Goal: Find specific page/section: Find specific page/section

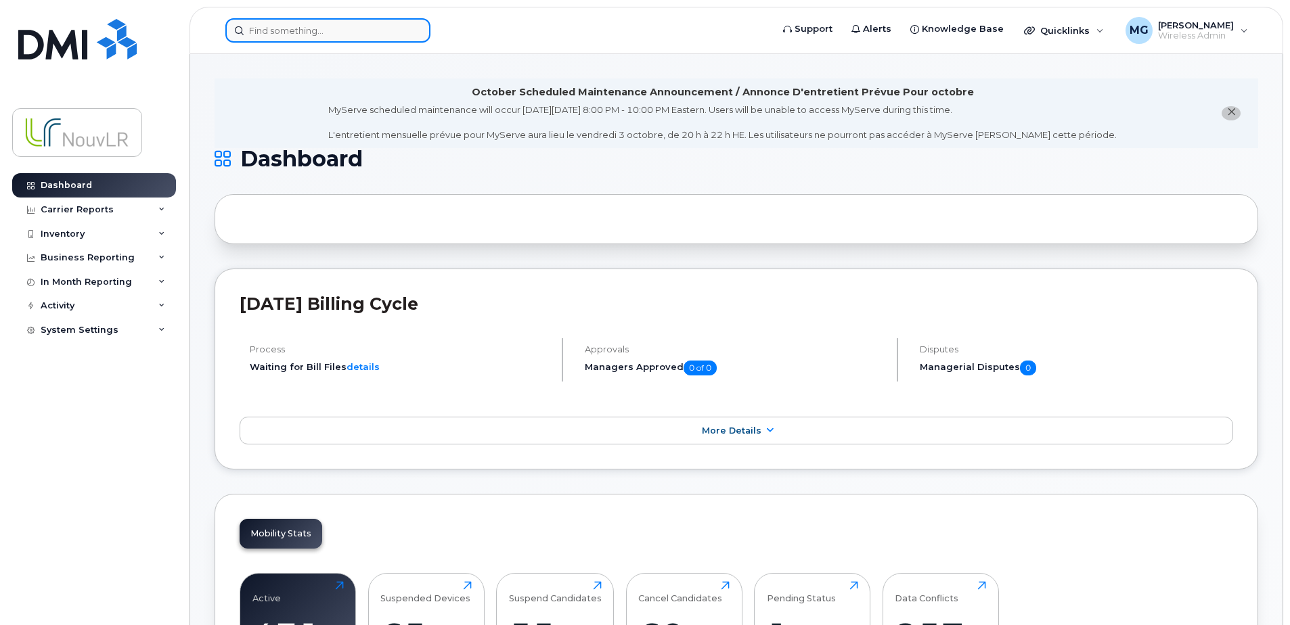
click at [309, 30] on input at bounding box center [327, 30] width 205 height 24
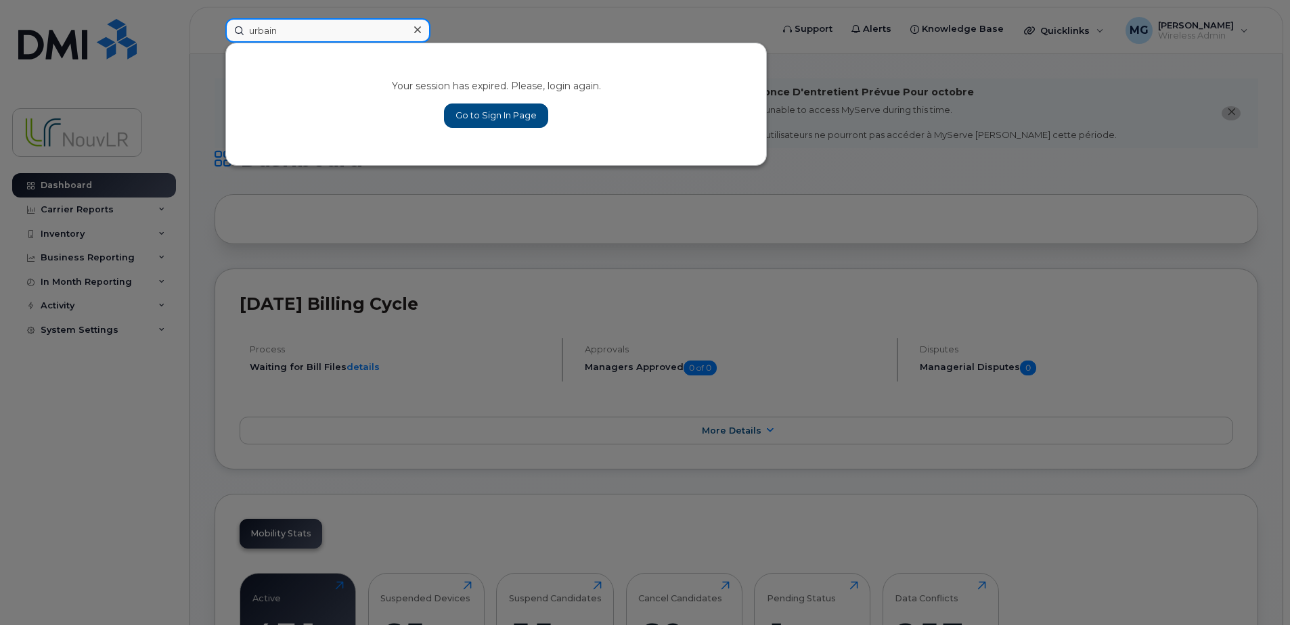
type input "urbain"
click at [516, 109] on link "Go to Sign In Page" at bounding box center [496, 116] width 104 height 24
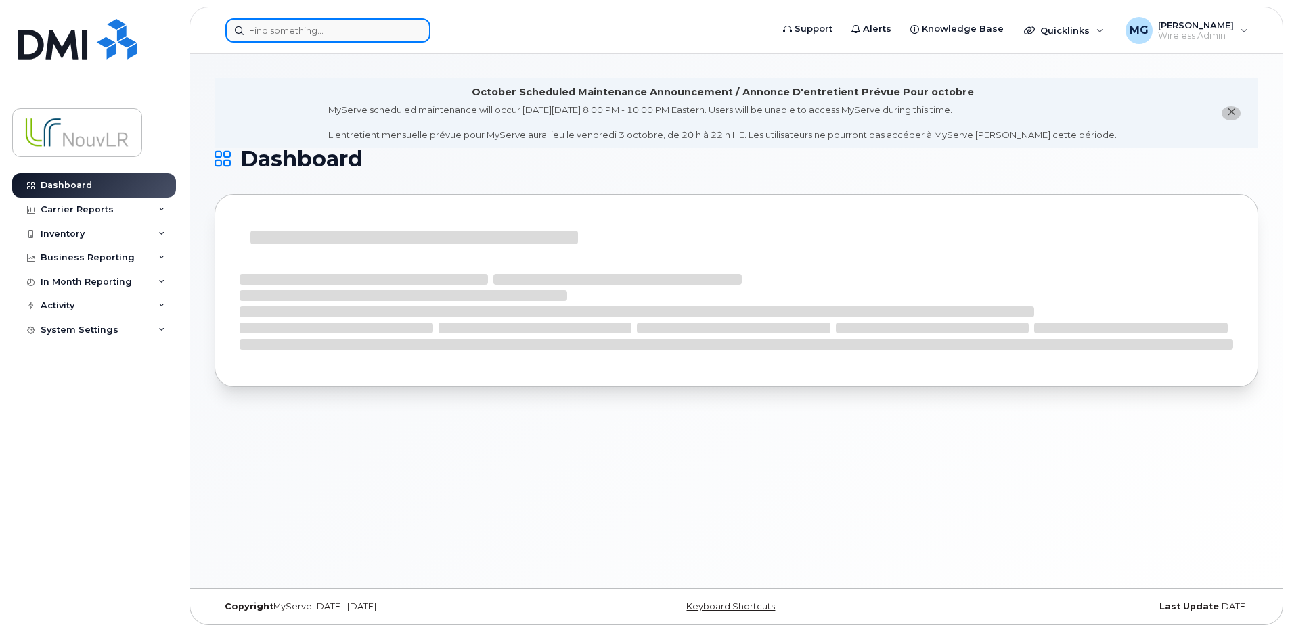
click at [269, 26] on input at bounding box center [327, 30] width 205 height 24
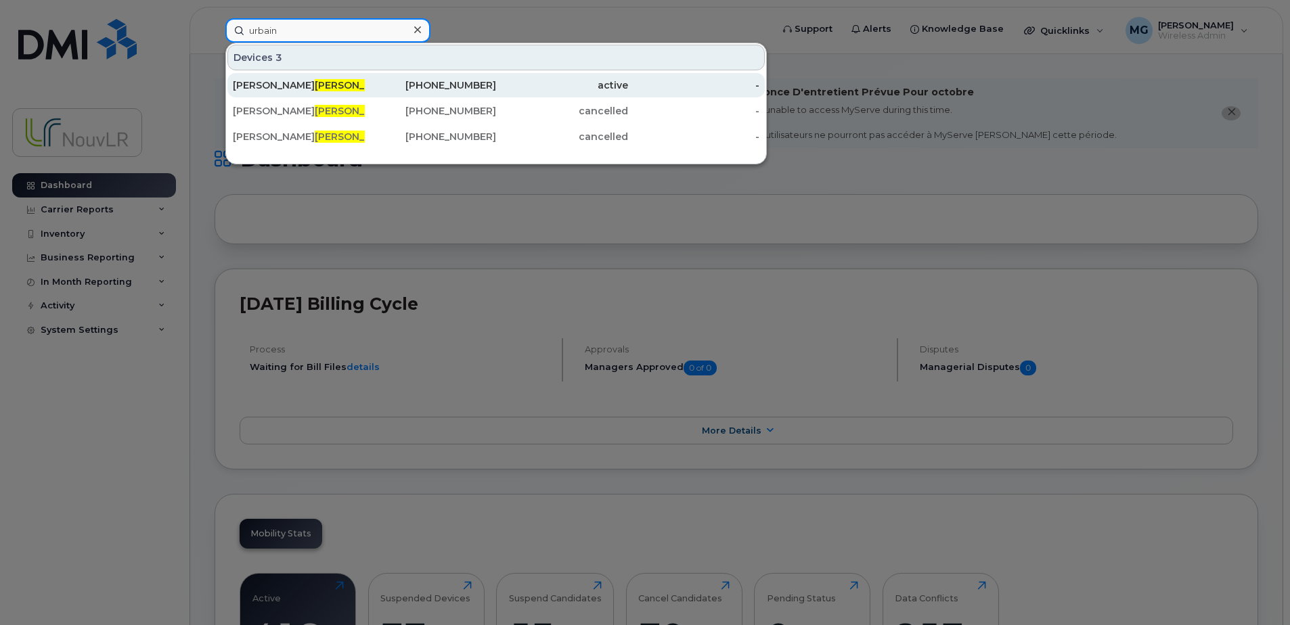
type input "urbain"
click at [271, 87] on div "Dominic Urbain" at bounding box center [299, 85] width 132 height 14
